Goal: Task Accomplishment & Management: Manage account settings

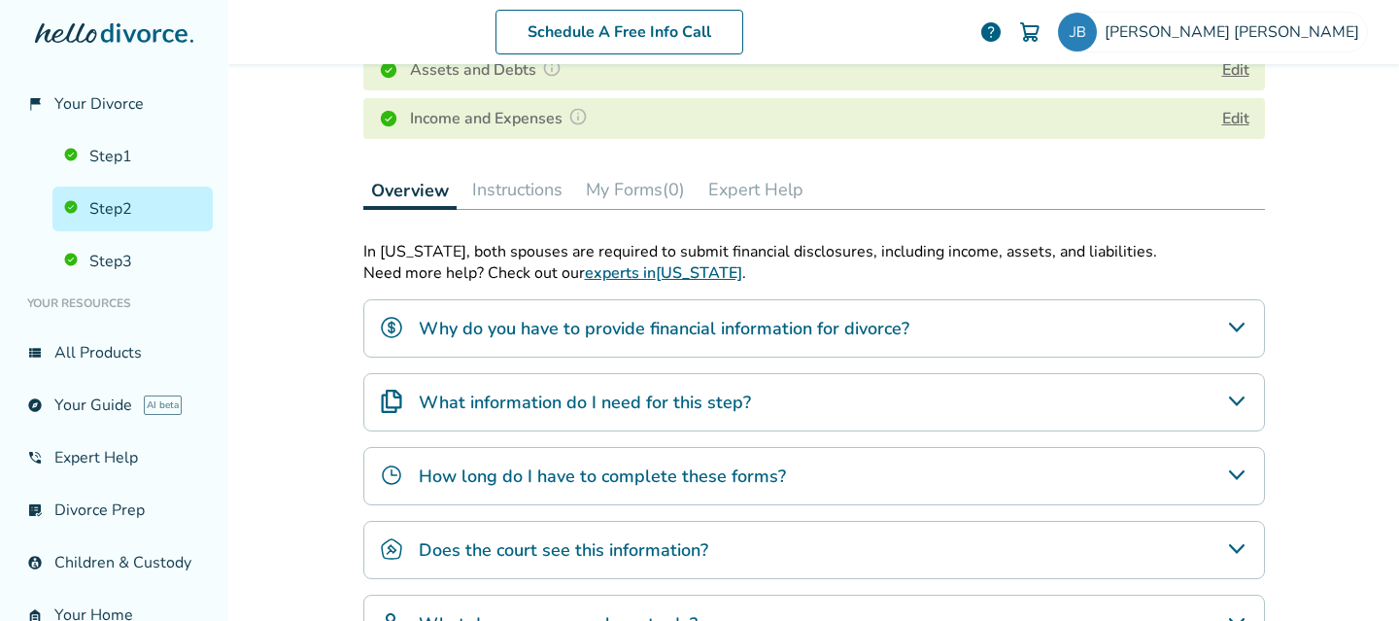
scroll to position [281, 0]
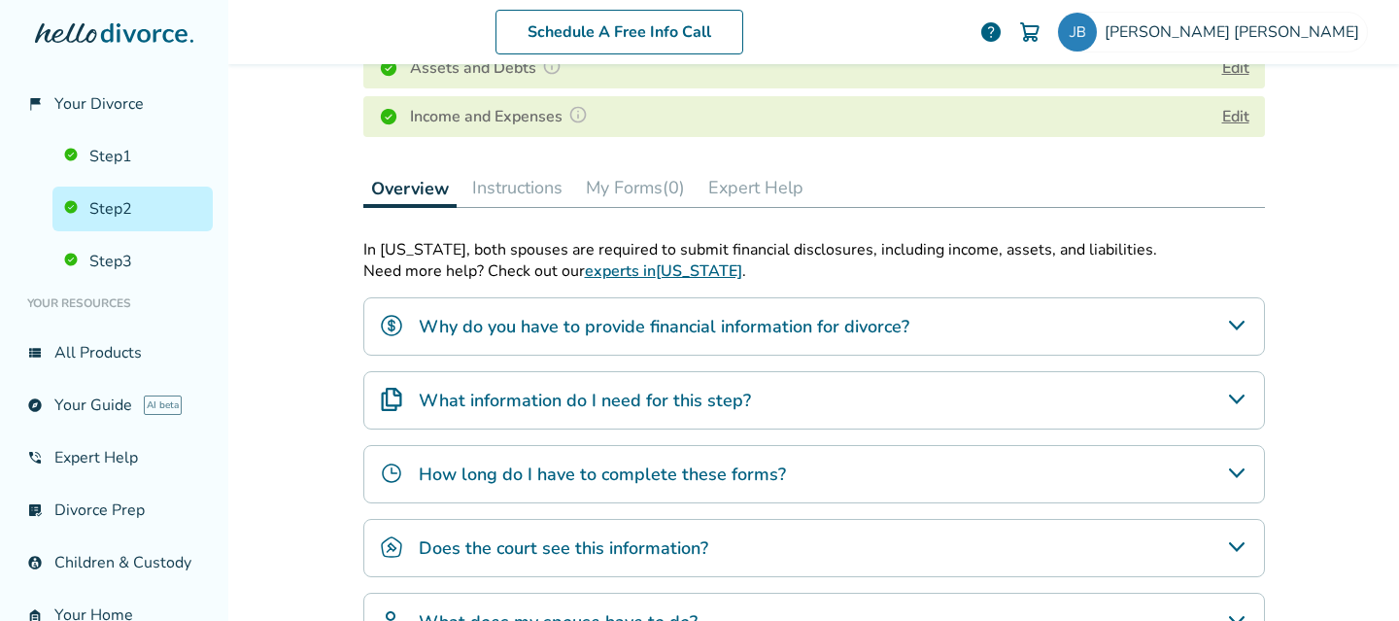
click at [639, 188] on button "My Forms (0)" at bounding box center [635, 187] width 115 height 39
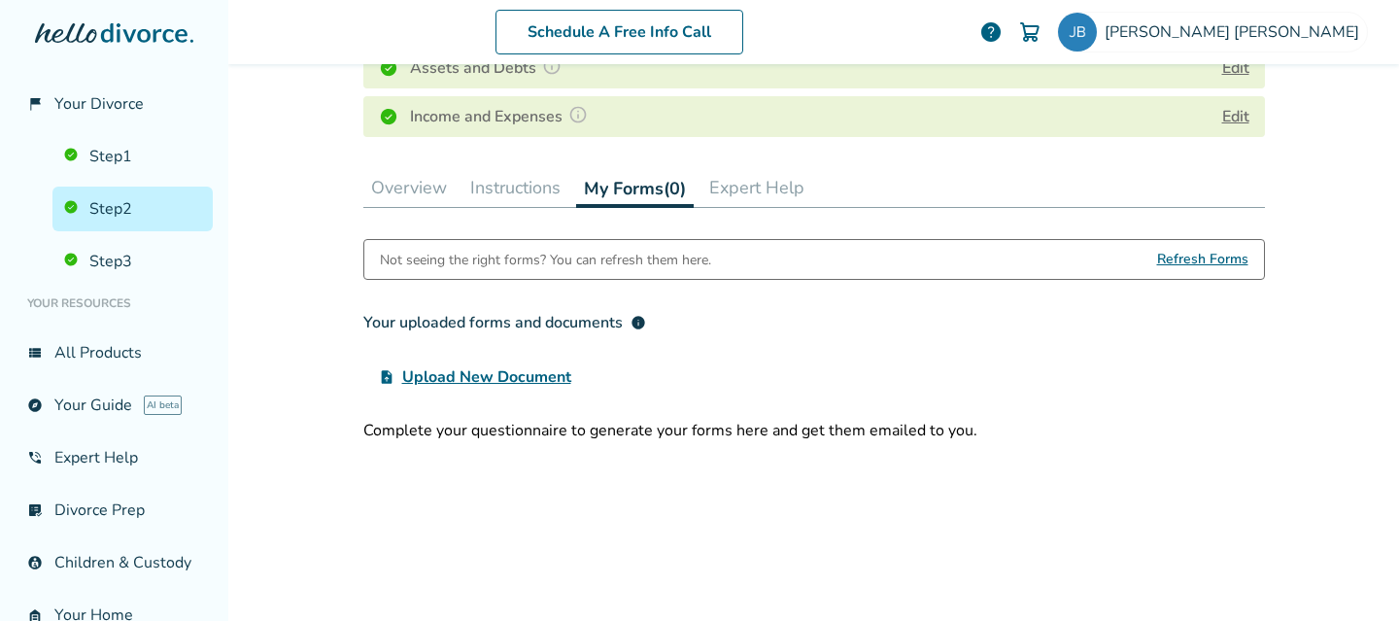
click at [1198, 257] on span "Refresh Forms" at bounding box center [1202, 259] width 91 height 39
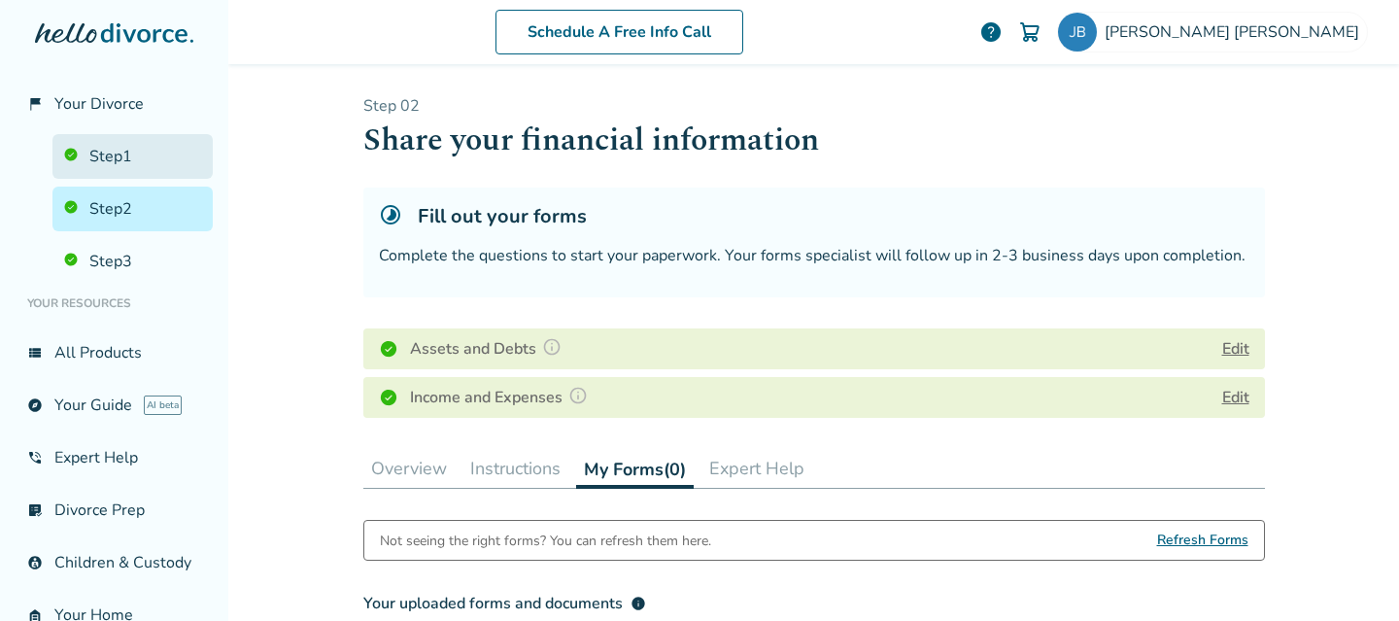
click at [121, 162] on link "Step 1" at bounding box center [132, 156] width 160 height 45
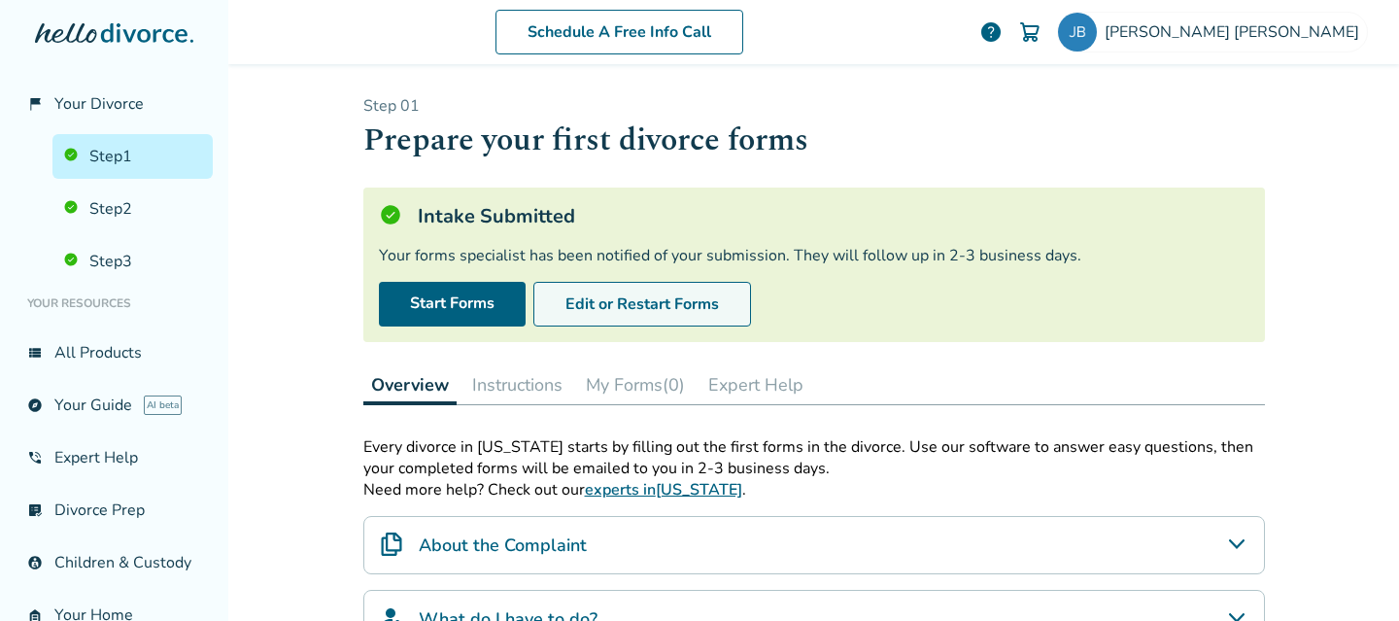
click at [694, 311] on button "Edit or Restart Forms" at bounding box center [642, 304] width 218 height 45
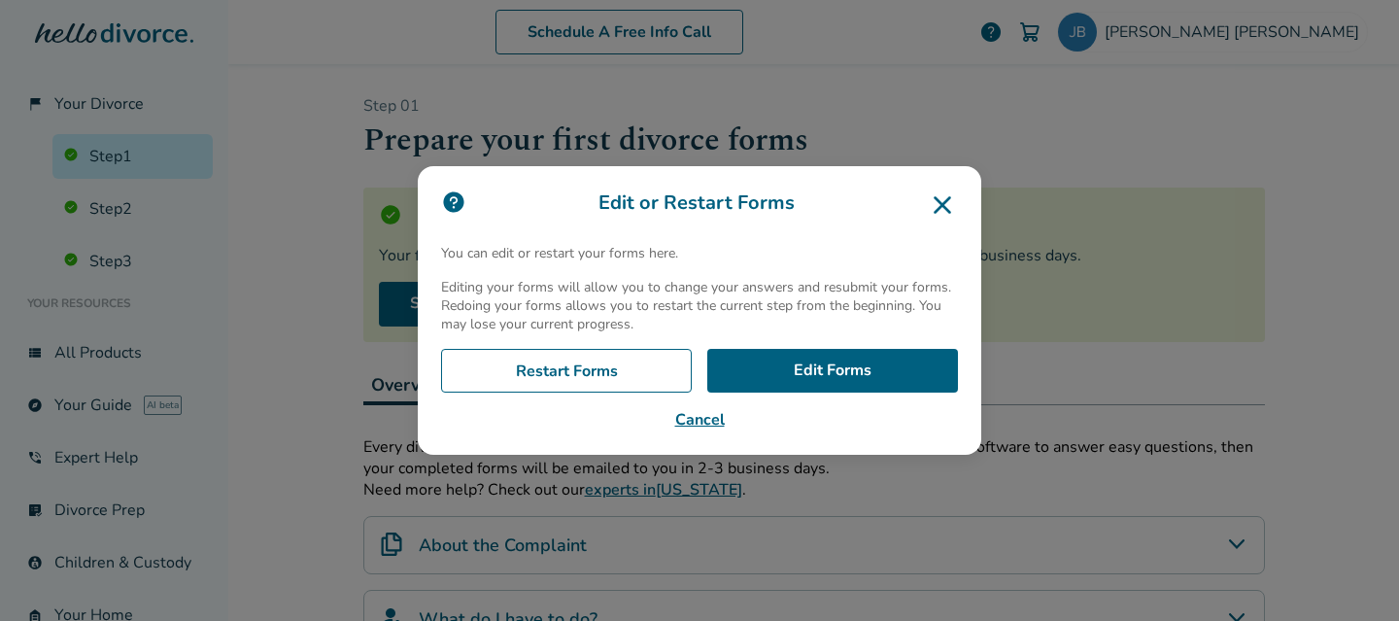
click at [939, 200] on icon at bounding box center [942, 204] width 17 height 17
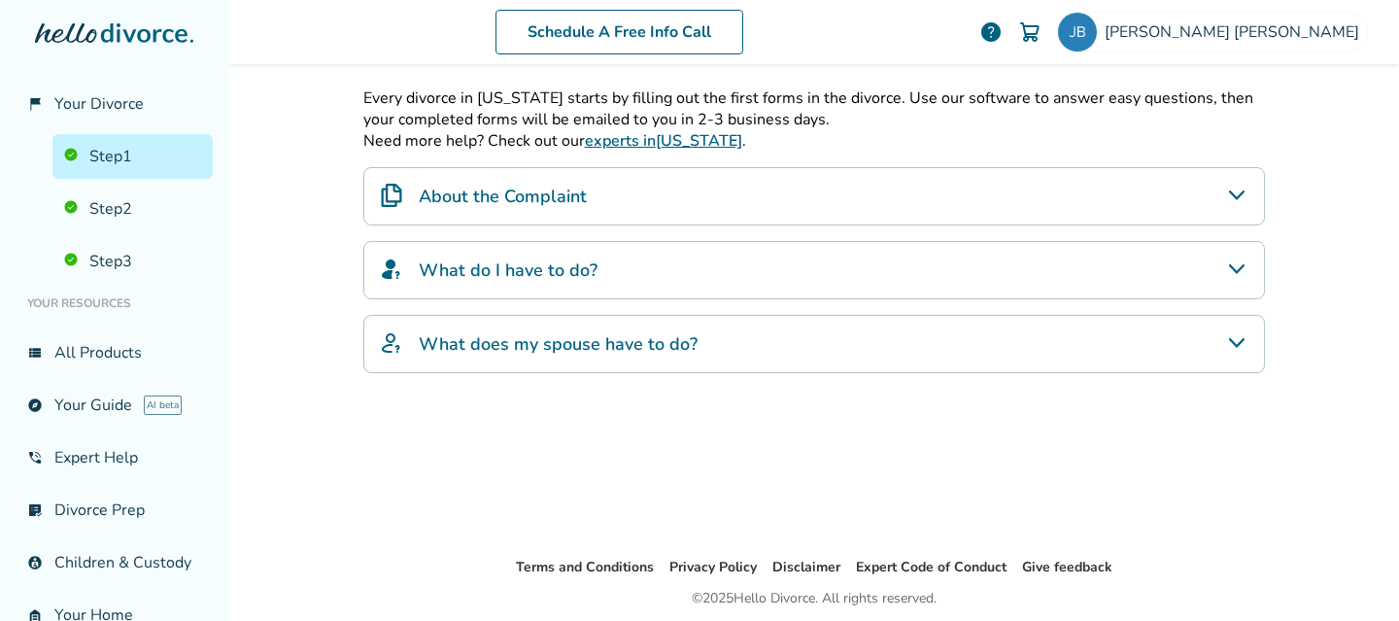
scroll to position [382, 0]
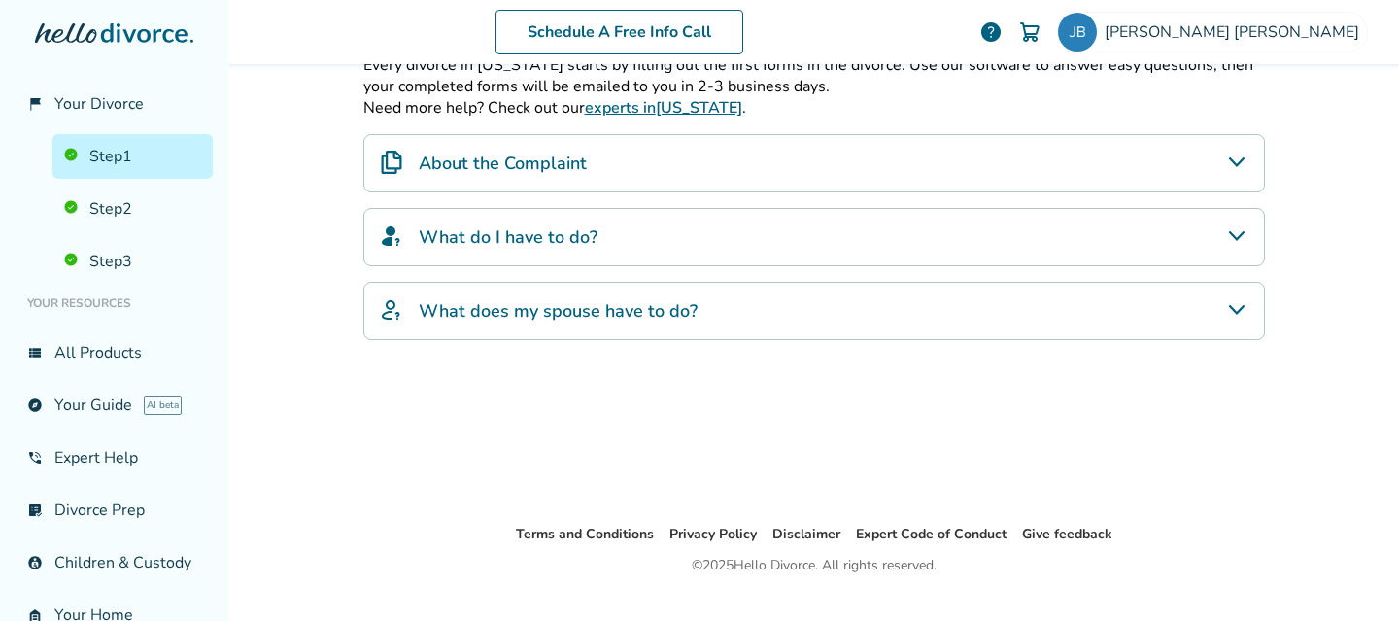
click at [1228, 169] on icon "About the Complaint" at bounding box center [1236, 162] width 23 height 23
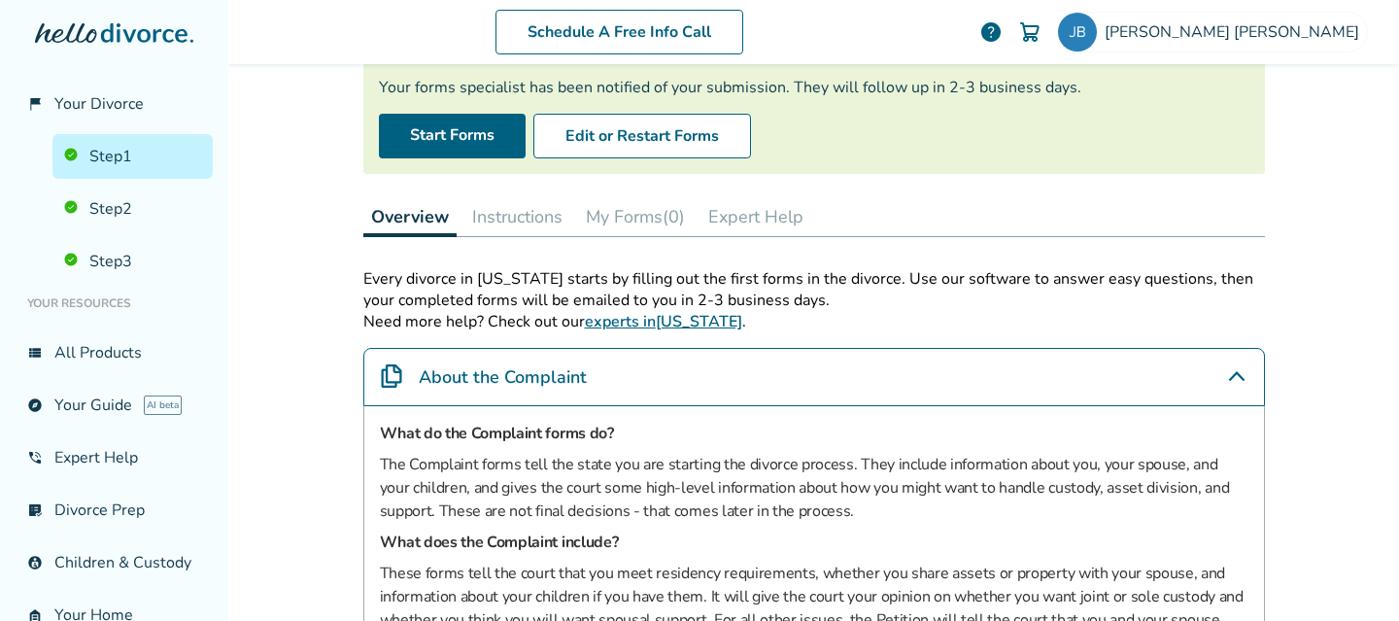
scroll to position [0, 0]
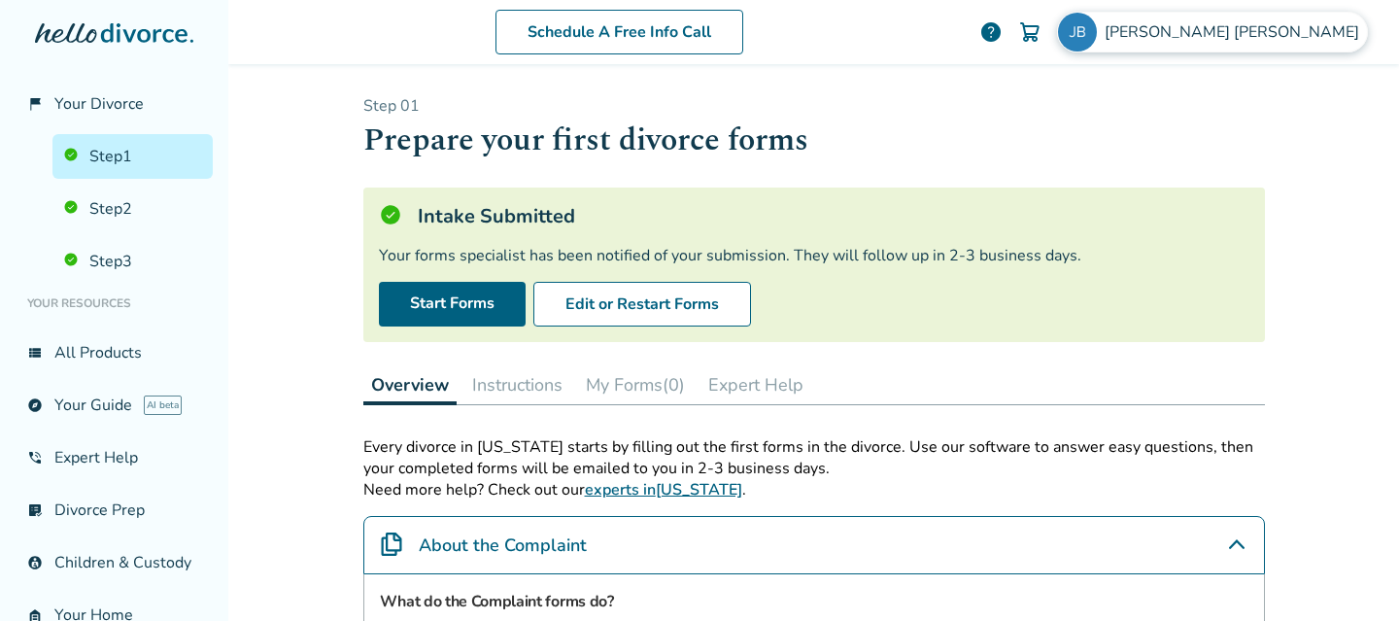
click at [1097, 31] on img at bounding box center [1077, 32] width 39 height 39
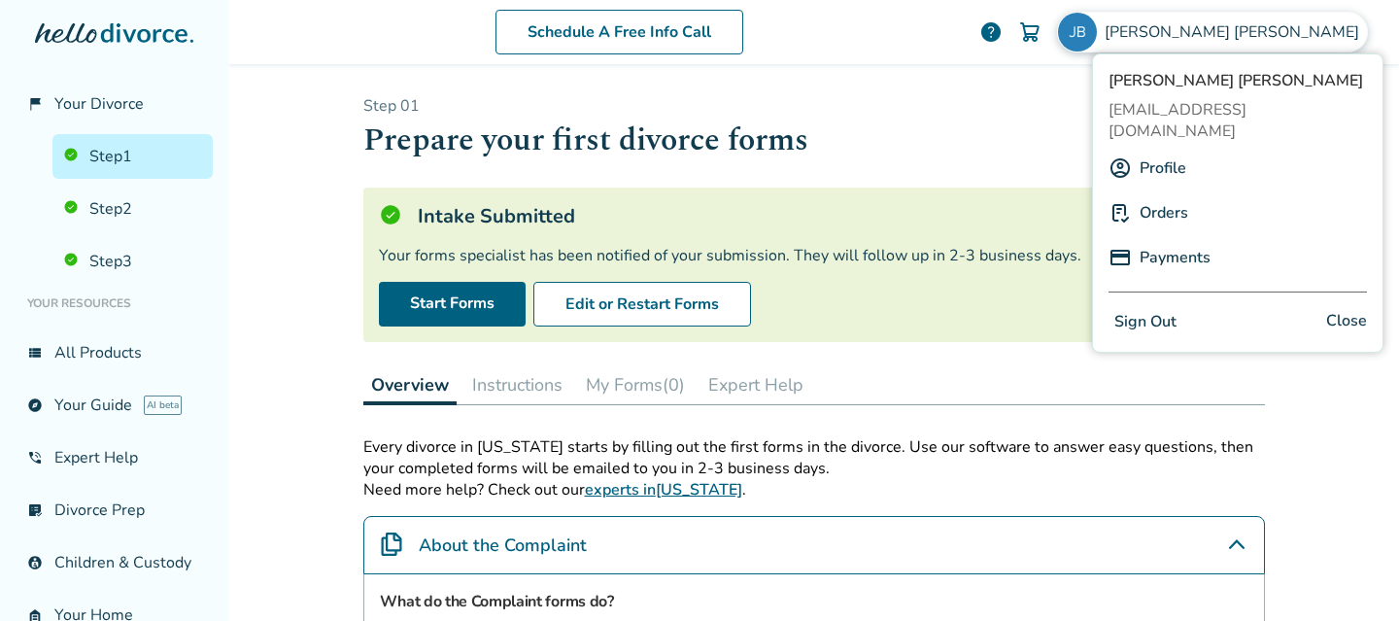
click at [1162, 150] on link "Profile" at bounding box center [1163, 168] width 47 height 37
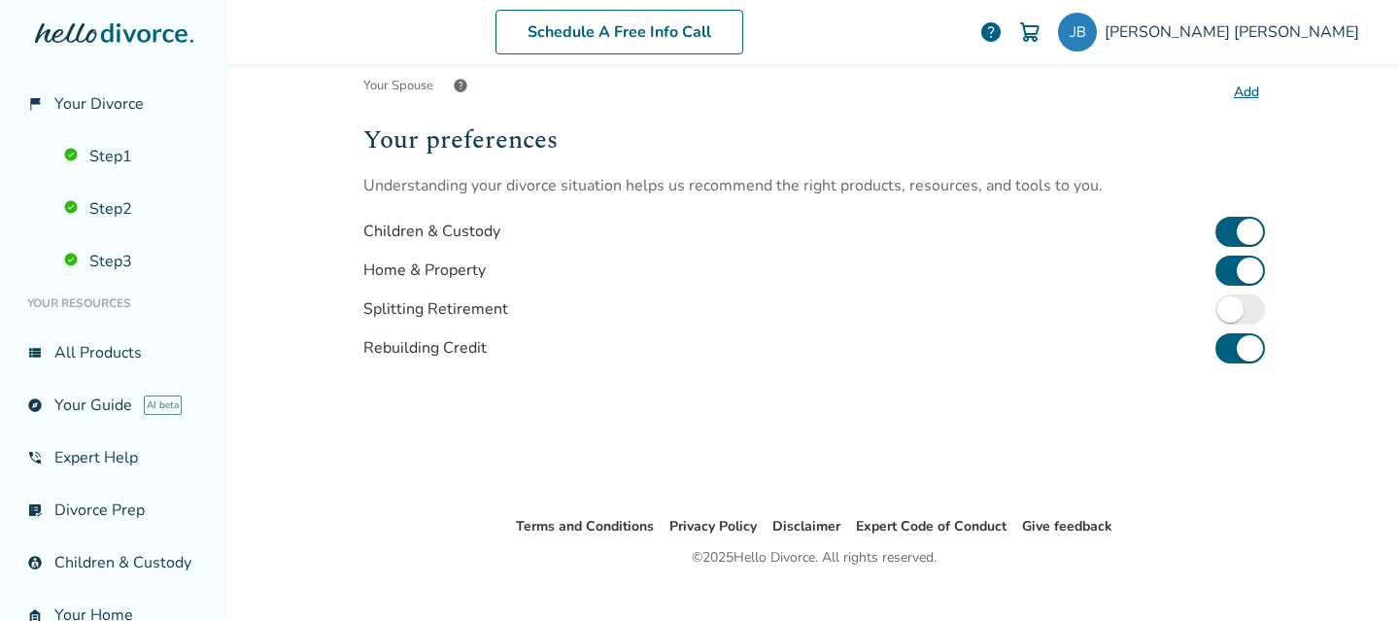
scroll to position [651, 0]
